Goal: Information Seeking & Learning: Learn about a topic

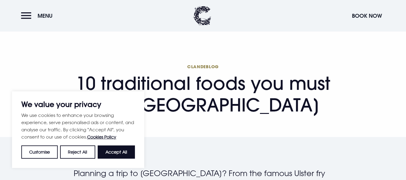
scroll to position [32, 0]
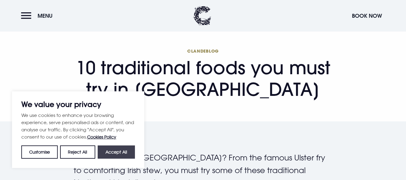
click at [128, 147] on button "Accept All" at bounding box center [116, 152] width 37 height 13
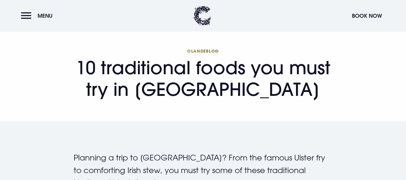
checkbox input "true"
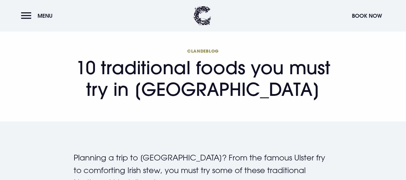
click at [157, 93] on h1 "Clandeblog 10 traditional foods you must try in Northern Ireland" at bounding box center [203, 74] width 259 height 52
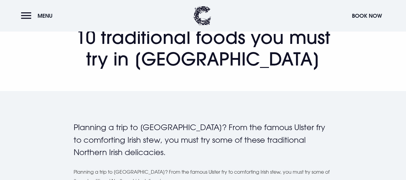
scroll to position [0, 0]
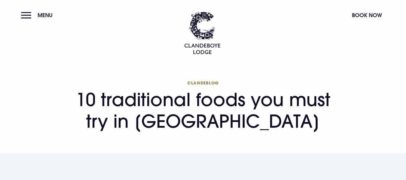
click at [31, 16] on button "Menu" at bounding box center [38, 15] width 35 height 13
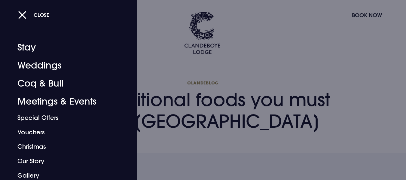
scroll to position [0, 0]
click at [20, 19] on button "Close" at bounding box center [33, 15] width 31 height 12
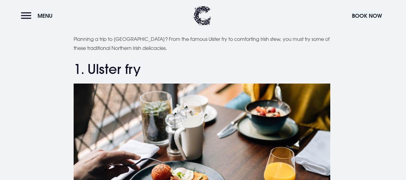
scroll to position [200, 0]
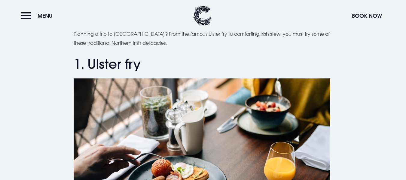
click at [41, 23] on header "Menu Book Now" at bounding box center [203, 16] width 406 height 32
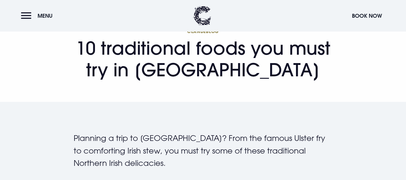
scroll to position [50, 0]
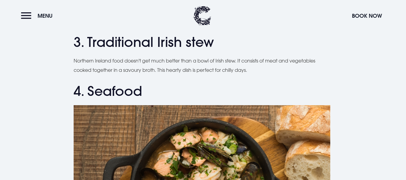
scroll to position [534, 0]
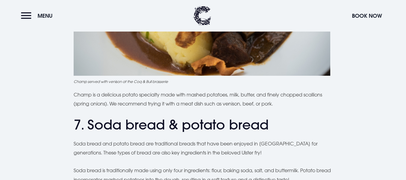
scroll to position [1005, 0]
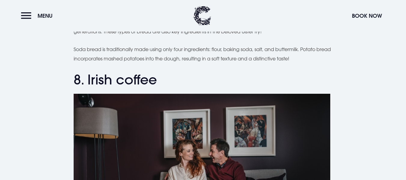
scroll to position [1149, 0]
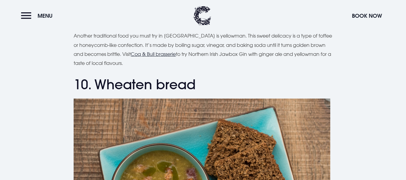
scroll to position [1484, 0]
